Goal: Information Seeking & Learning: Learn about a topic

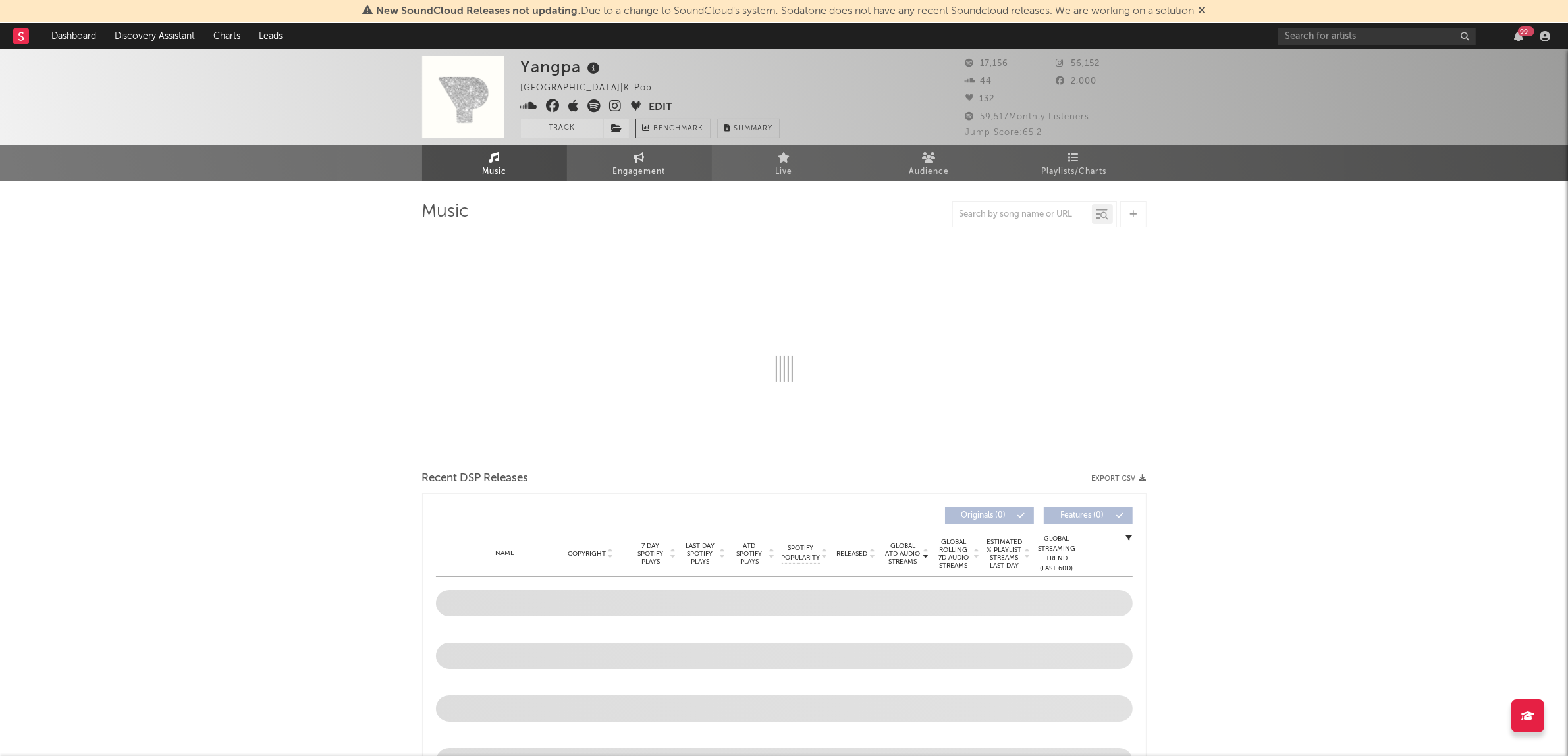
select select "6m"
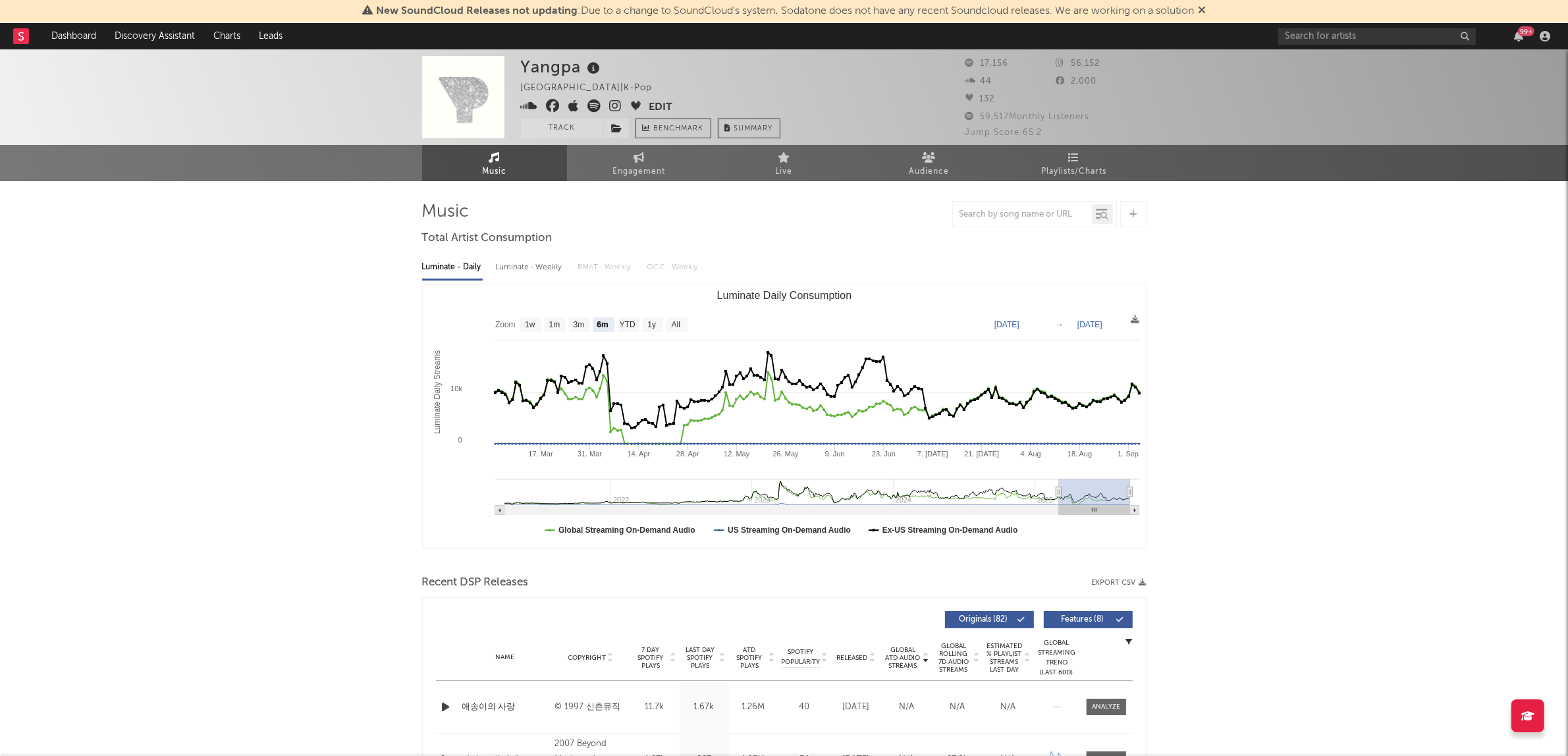
click at [594, 104] on icon at bounding box center [594, 106] width 13 height 13
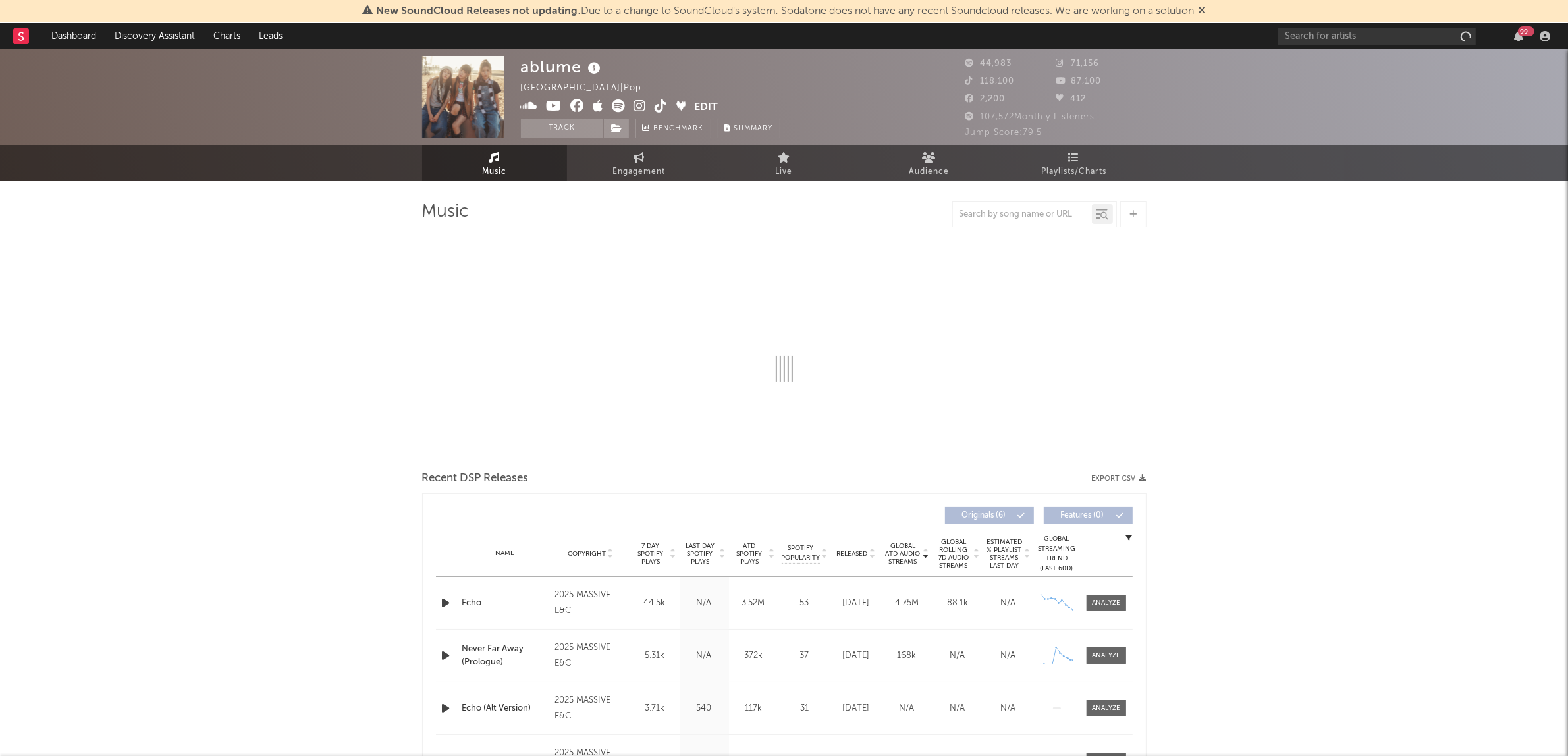
select select "1w"
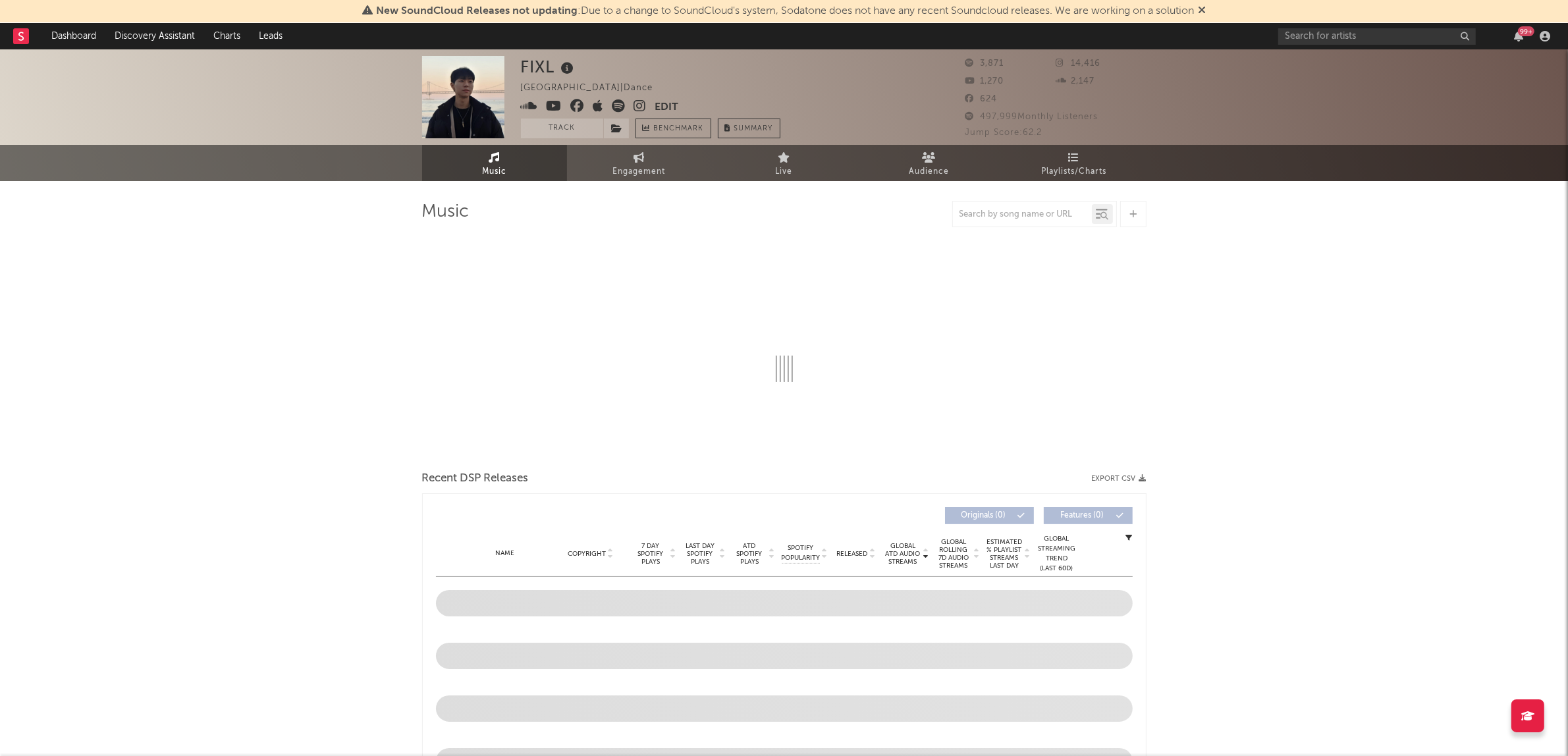
select select "6m"
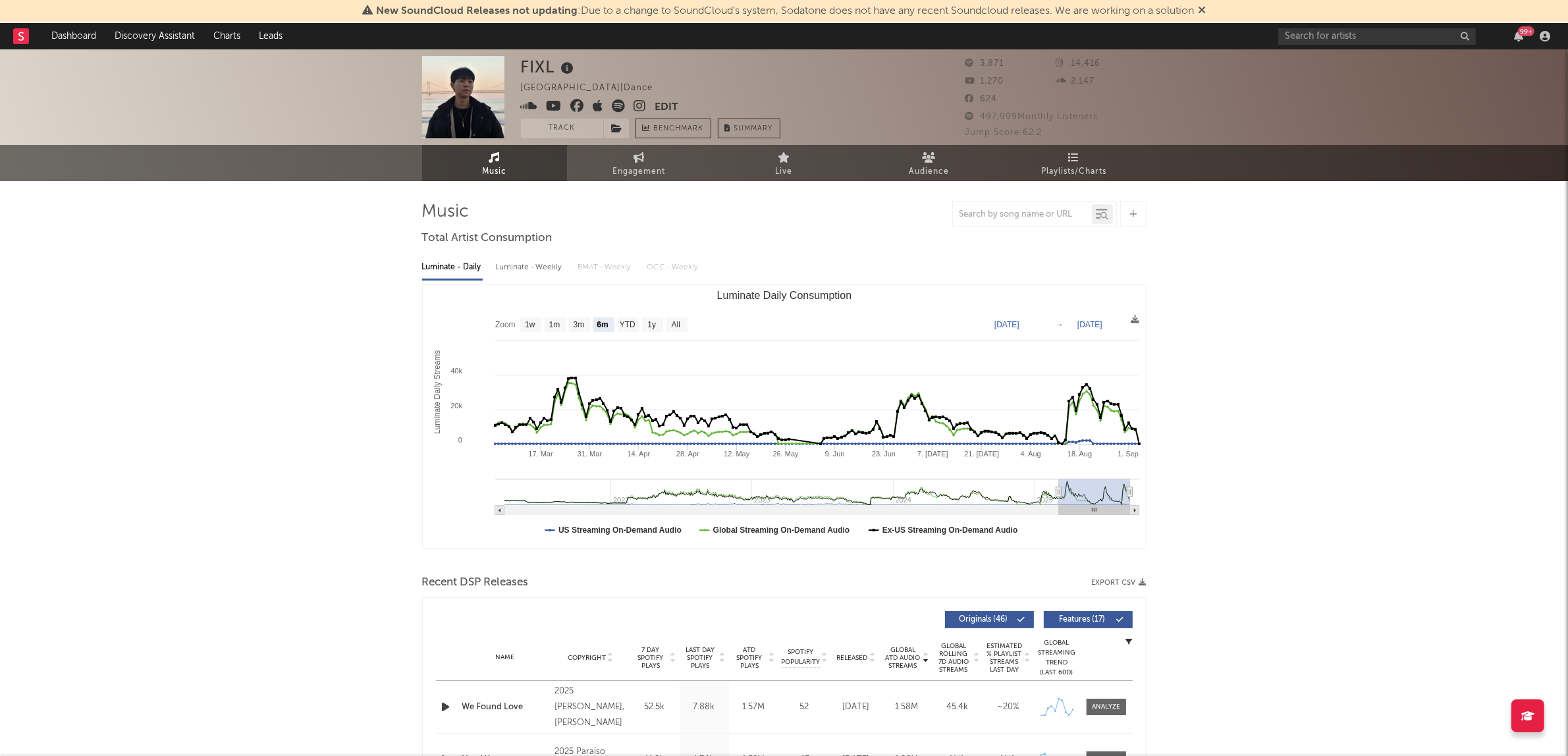
click at [612, 104] on icon at bounding box center [618, 106] width 13 height 13
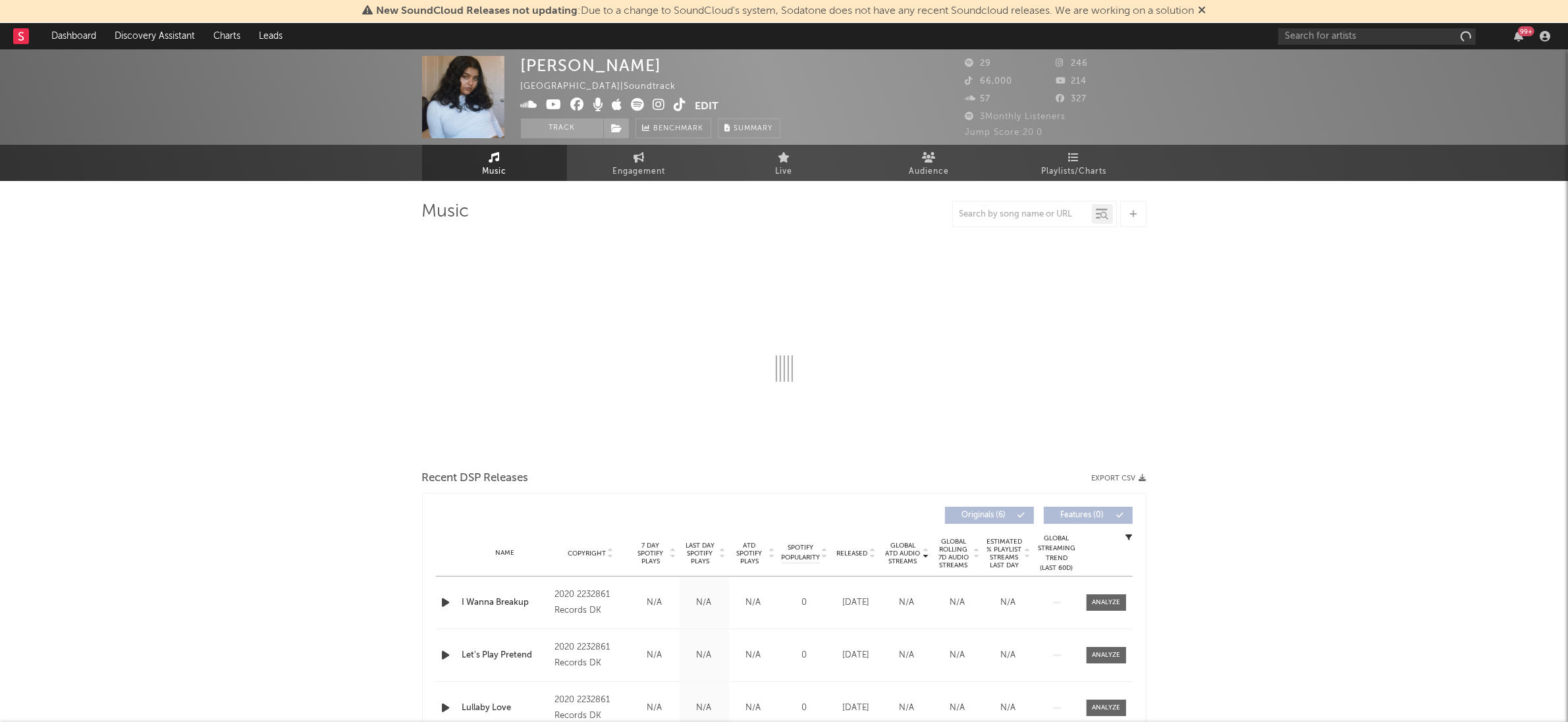
select select "1w"
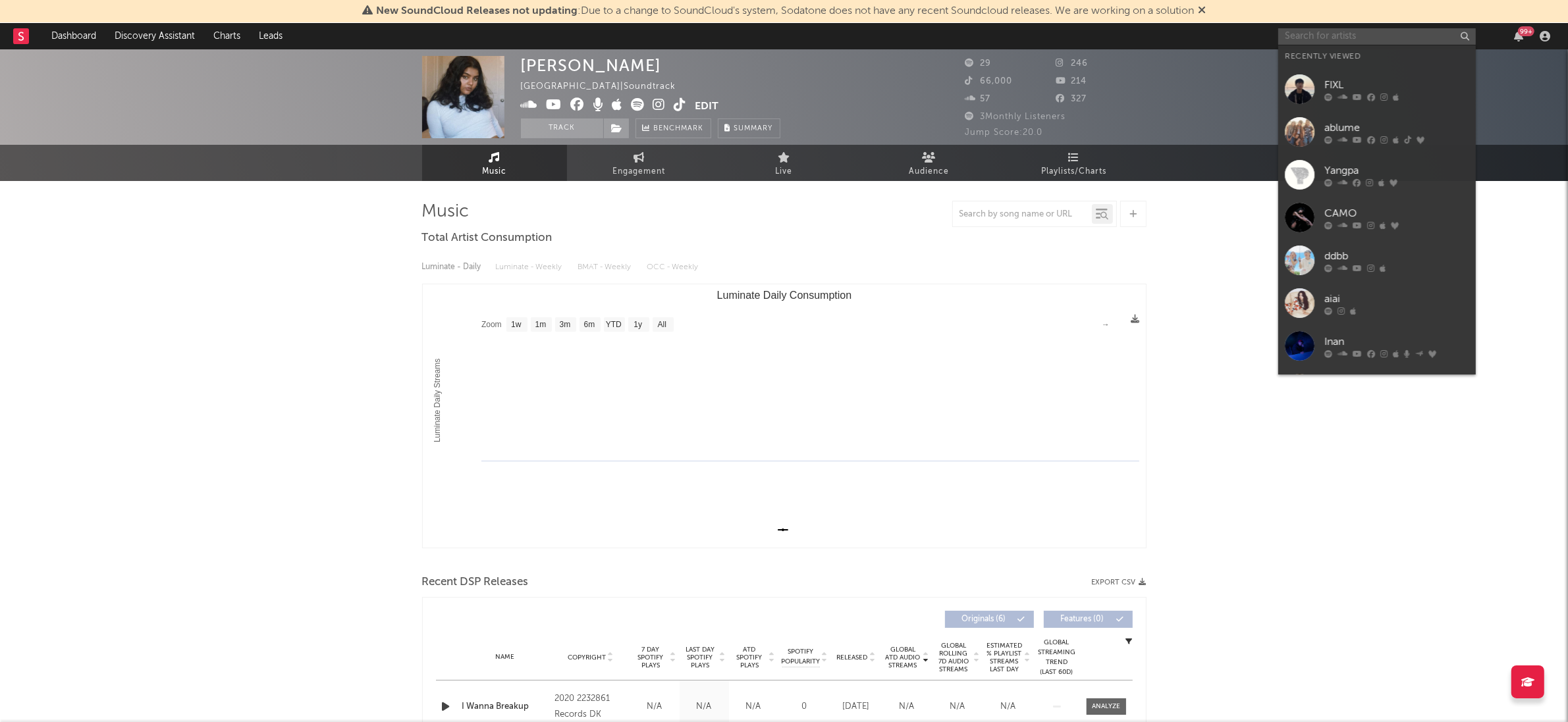
click at [1304, 41] on input "text" at bounding box center [1377, 36] width 197 height 17
paste input "DORI"
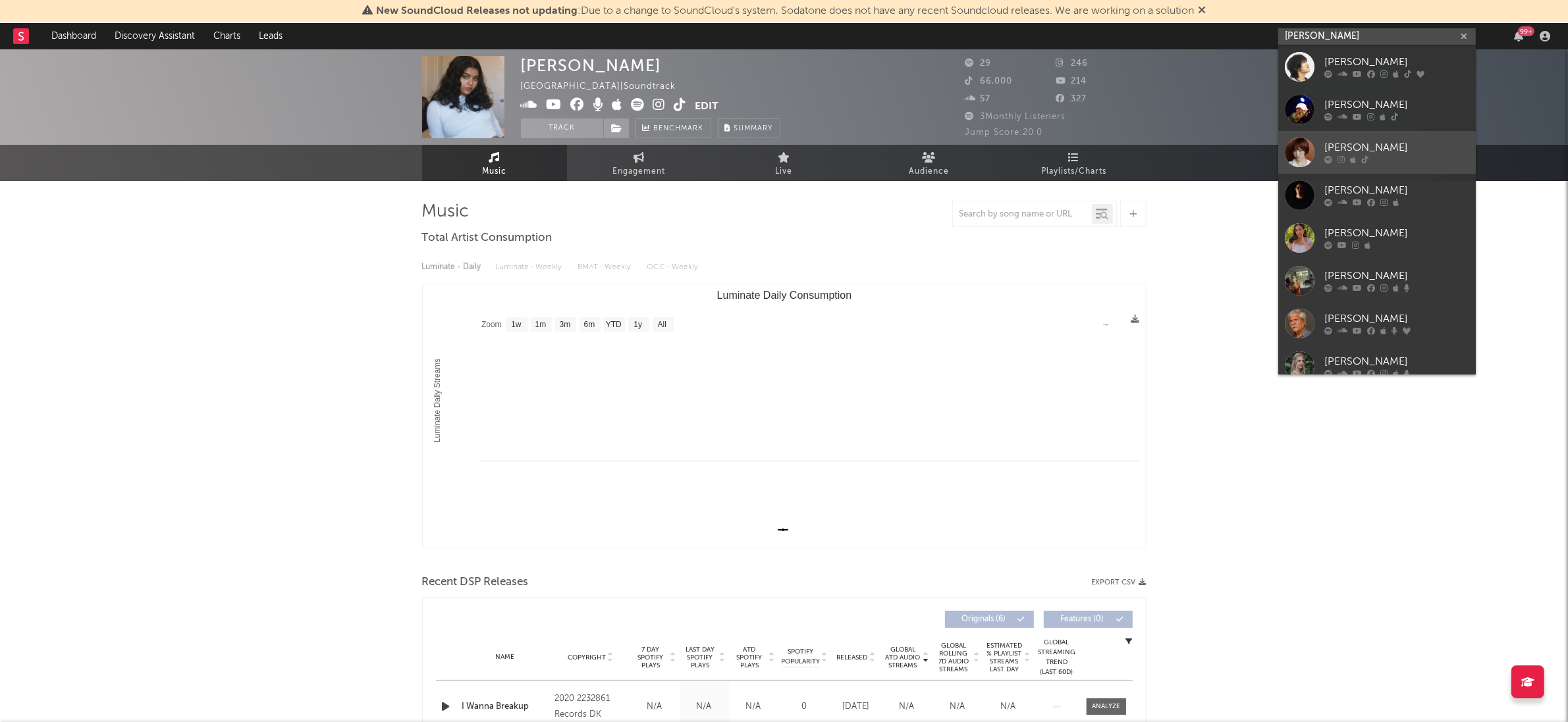
type input "DORI"
click at [1364, 144] on div "DORI" at bounding box center [1396, 148] width 144 height 16
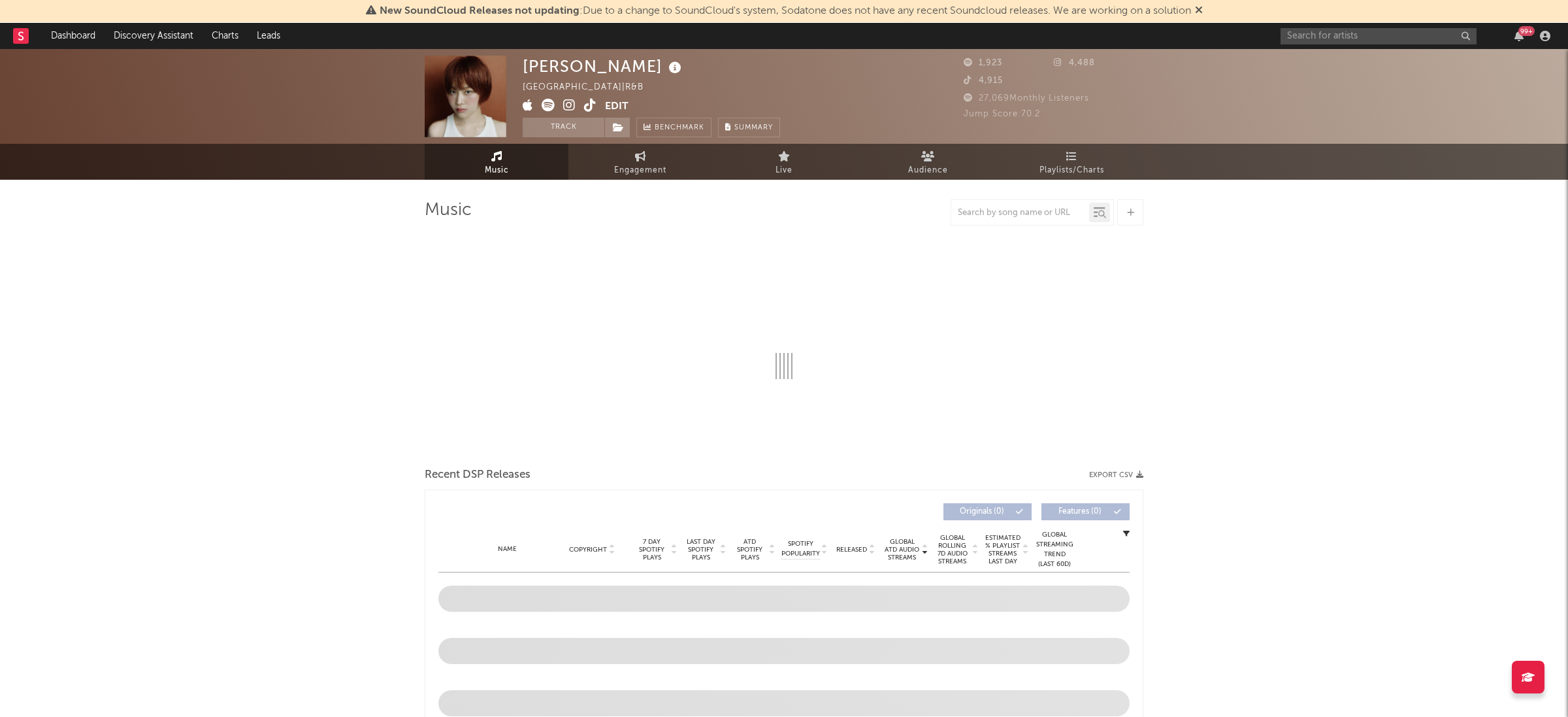
select select "1w"
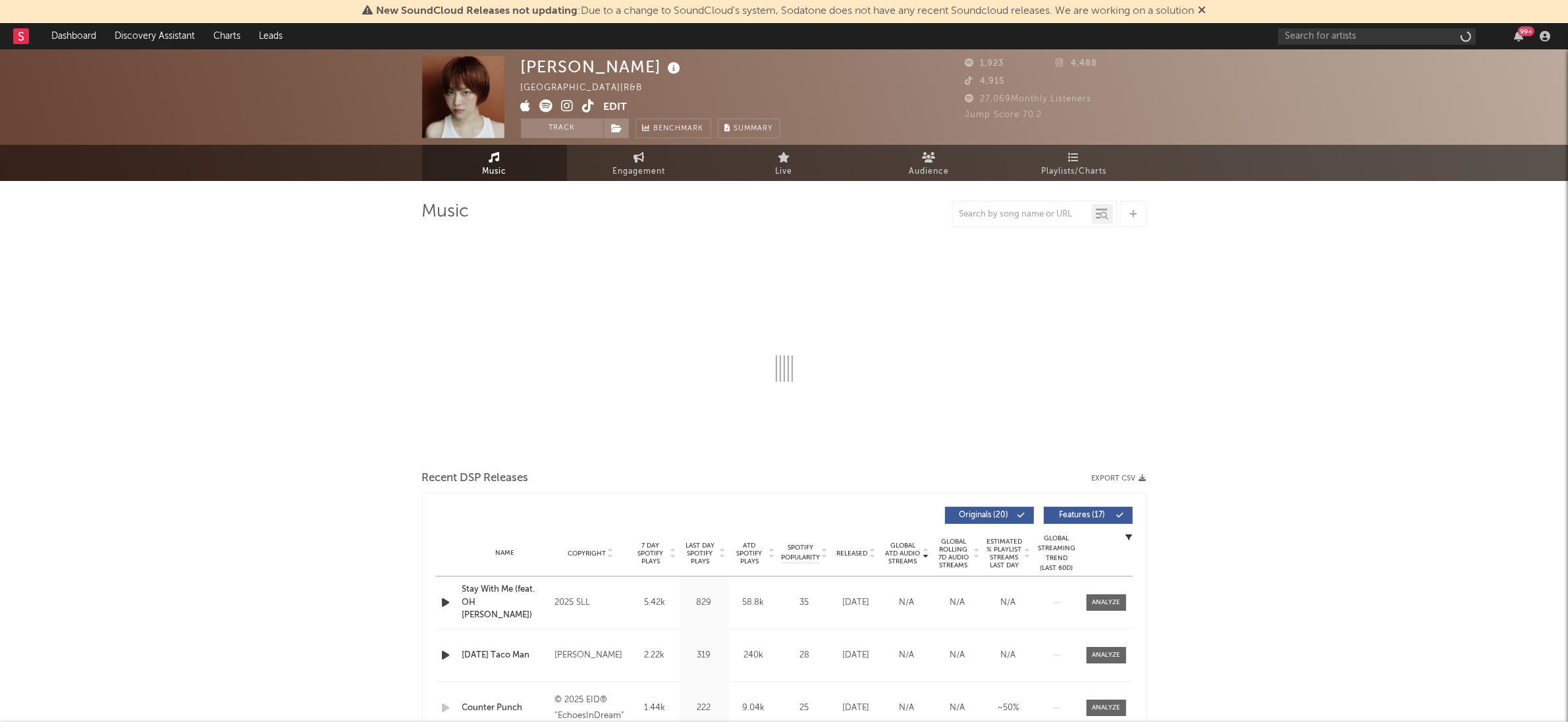
select select "1w"
